Goal: Information Seeking & Learning: Stay updated

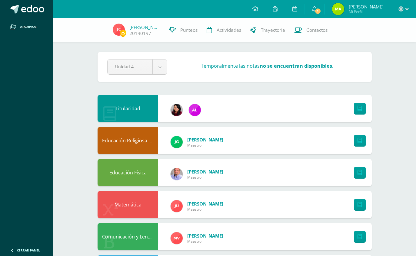
click at [321, 13] on span "1" at bounding box center [317, 11] width 7 height 7
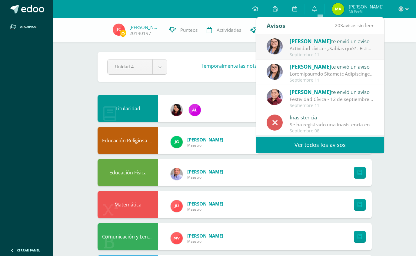
click at [362, 48] on div "Actividad cívica - ¿Sabías qué? : Estimados jóvenes reciban un cordial saludo, …" at bounding box center [331, 48] width 84 height 7
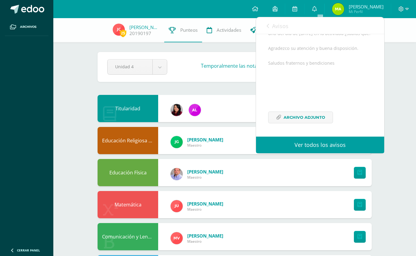
scroll to position [105, 0]
click at [278, 122] on link "Archivo Adjunto" at bounding box center [300, 118] width 65 height 12
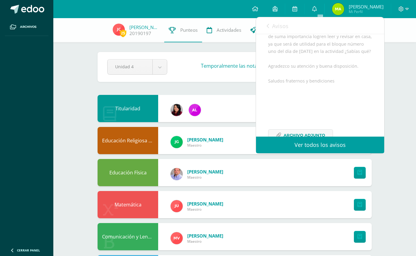
scroll to position [76, 0]
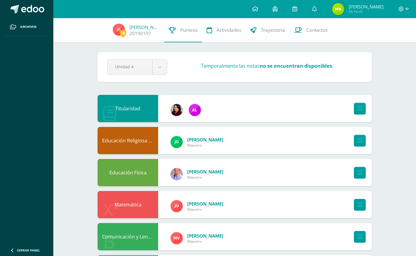
click at [321, 5] on link "0" at bounding box center [314, 9] width 19 height 18
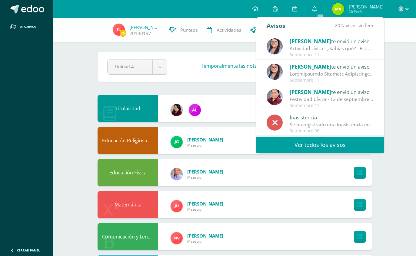
click at [352, 53] on div "Septiembre 11" at bounding box center [331, 54] width 84 height 5
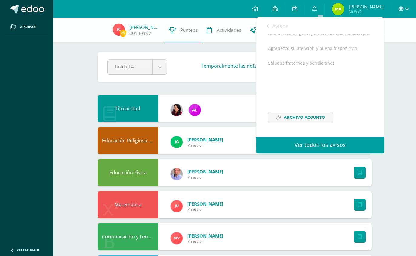
scroll to position [105, 0]
click at [309, 131] on div "[PERSON_NAME] te envió un aviso: Actividad cívica - ¿Sabías qué? [DATE] Ciencia…" at bounding box center [320, 39] width 128 height 196
click at [321, 120] on span "Archivo Adjunto" at bounding box center [303, 117] width 41 height 11
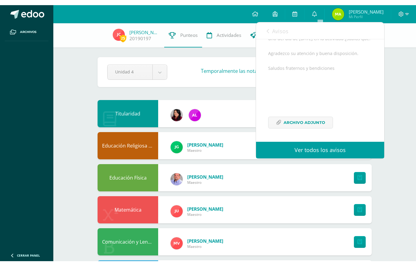
scroll to position [10, 0]
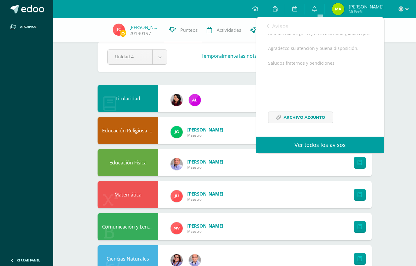
click at [270, 23] on link "Avisos" at bounding box center [277, 25] width 22 height 17
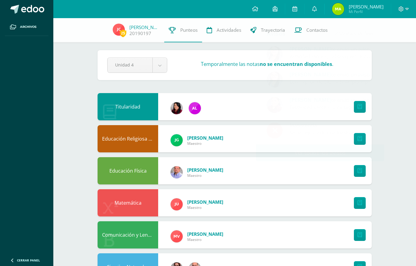
scroll to position [0, 0]
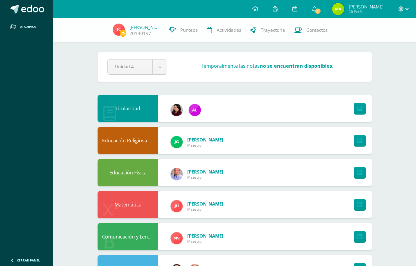
click at [321, 12] on span "1" at bounding box center [317, 11] width 7 height 7
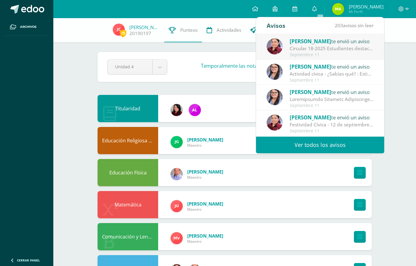
click at [368, 48] on div "Circular 18-2025 Estudiantes destacados: Buena tarde estimadas familias. Con mu…" at bounding box center [331, 48] width 84 height 7
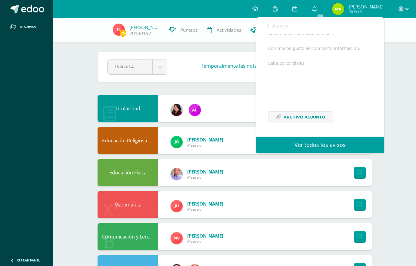
scroll to position [64, 0]
click at [316, 123] on span "Archivo Adjunto" at bounding box center [303, 117] width 41 height 11
